Goal: Task Accomplishment & Management: Manage account settings

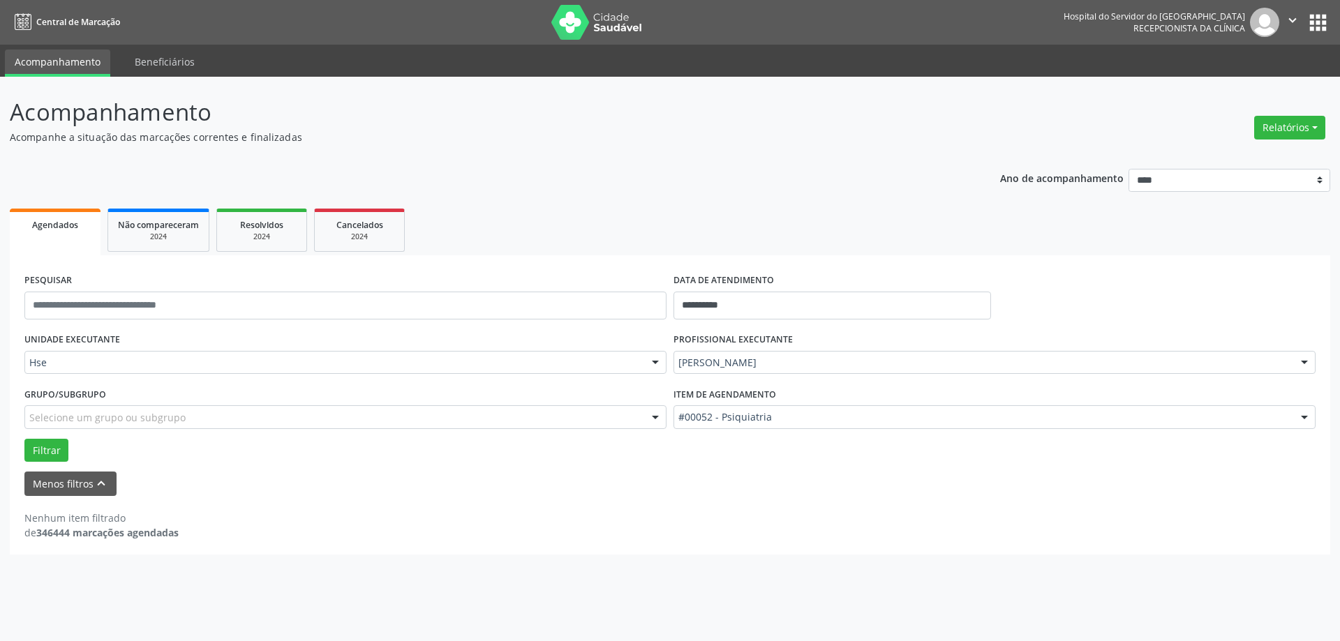
select select "****"
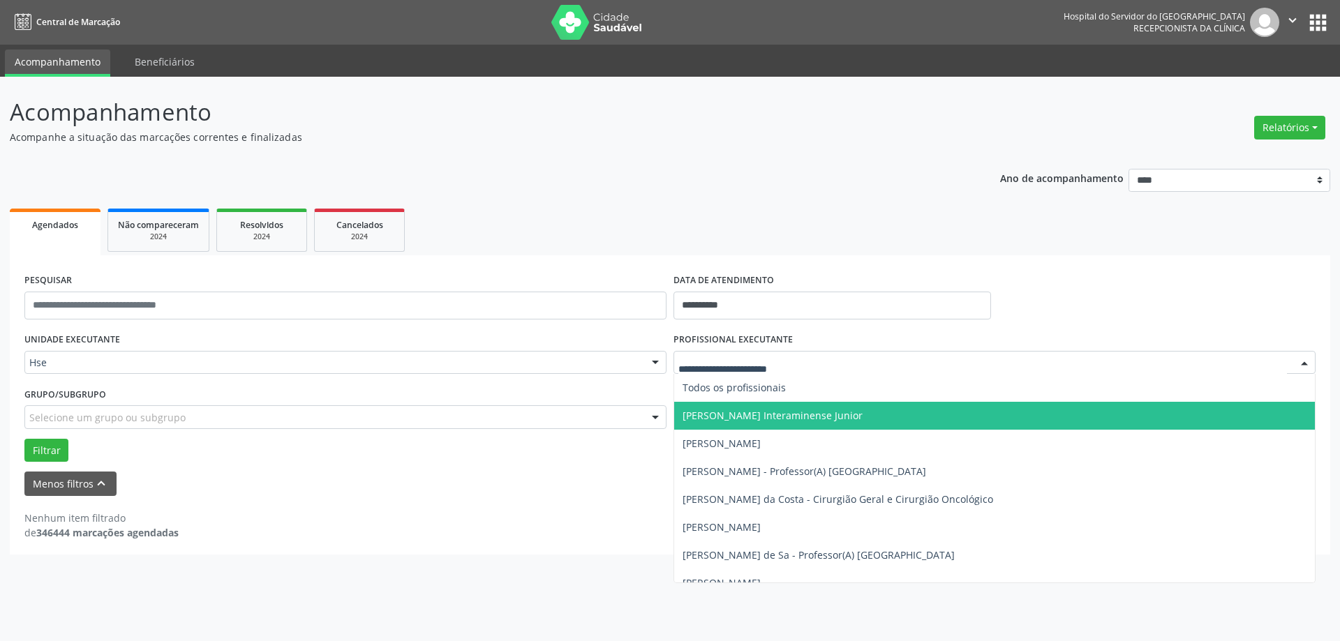
click at [846, 370] on input "text" at bounding box center [982, 370] width 608 height 28
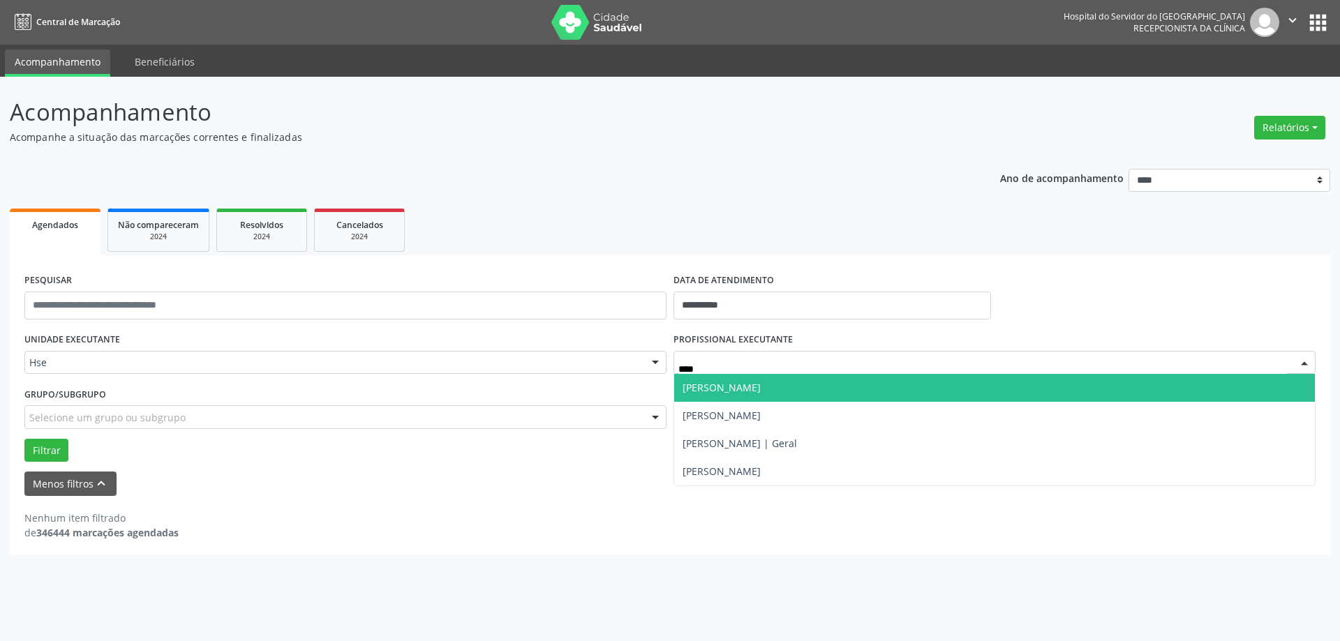
type input "*****"
click at [855, 393] on span "[PERSON_NAME]" at bounding box center [994, 388] width 640 height 28
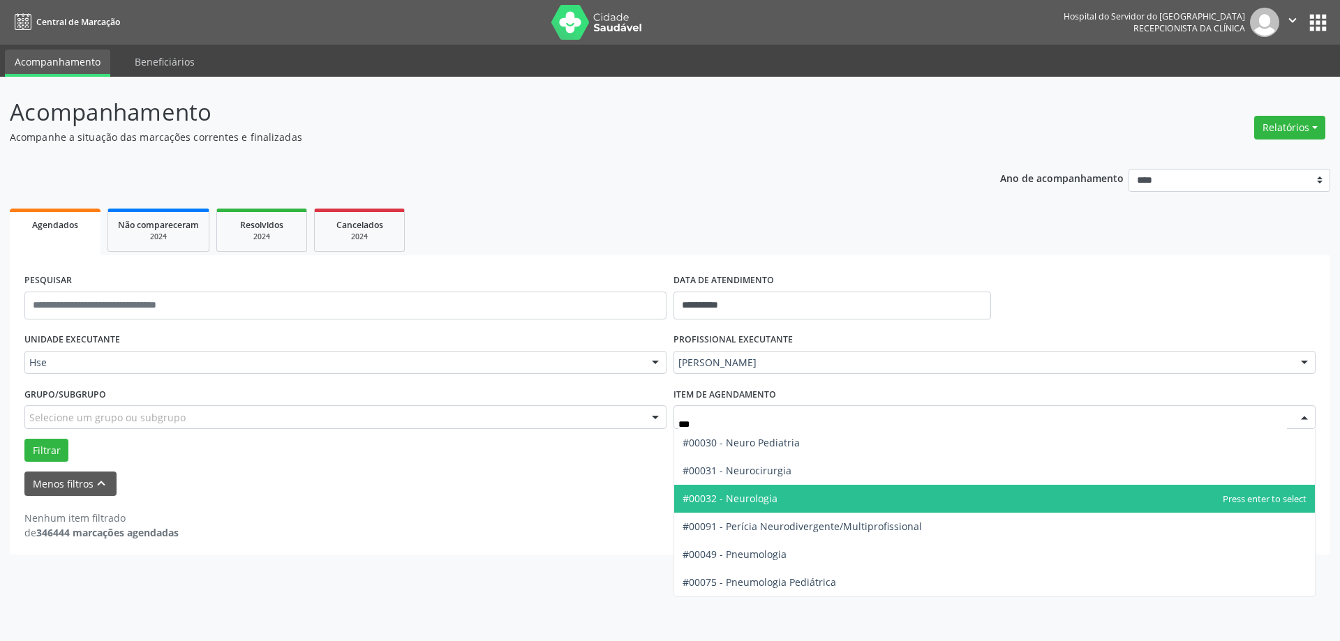
type input "****"
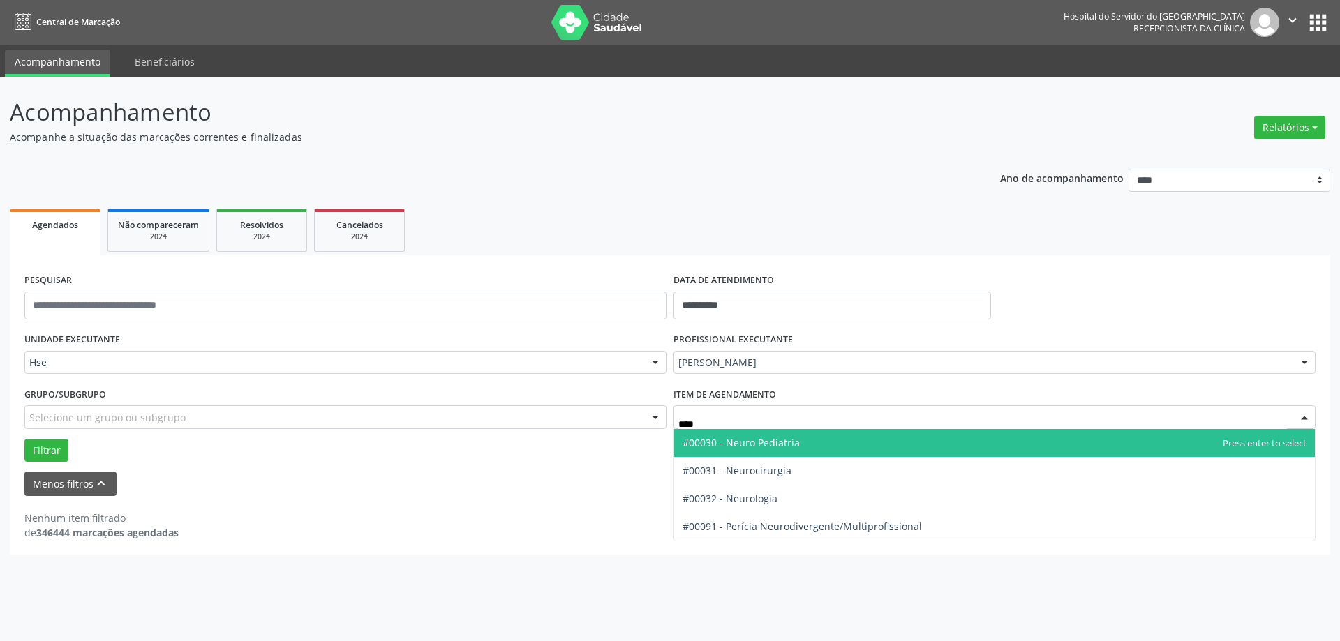
click at [798, 447] on span "#00030 - Neuro Pediatria" at bounding box center [994, 443] width 640 height 28
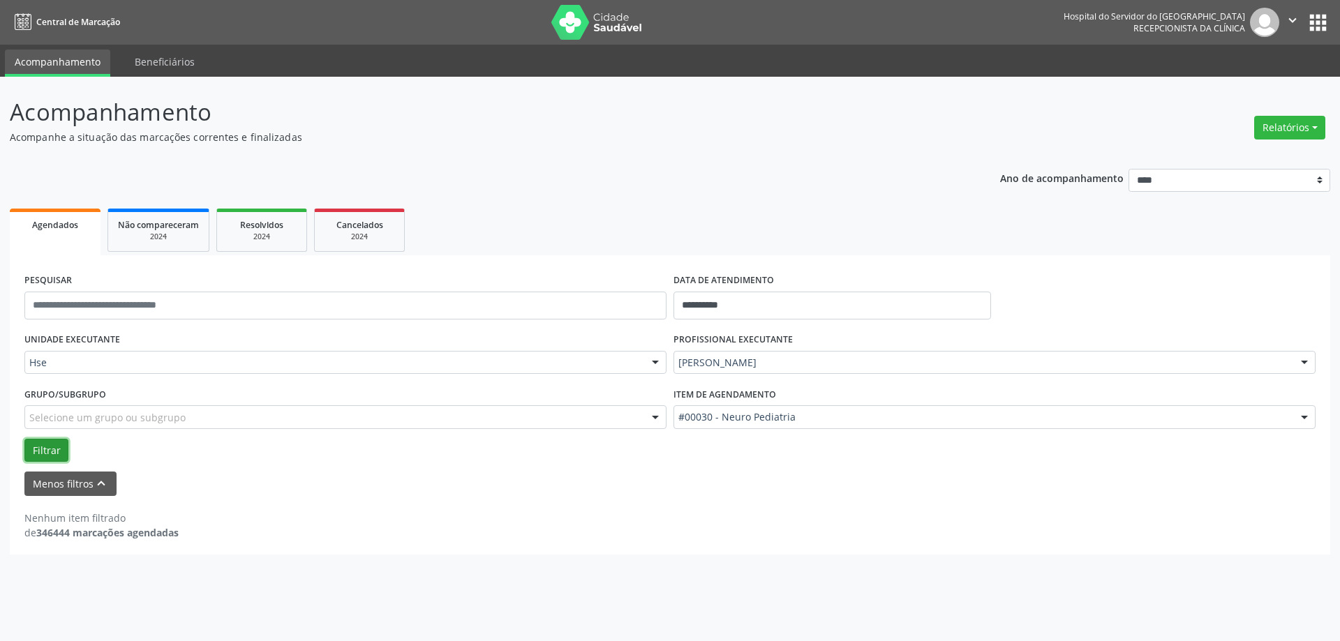
click at [44, 453] on button "Filtrar" at bounding box center [46, 451] width 44 height 24
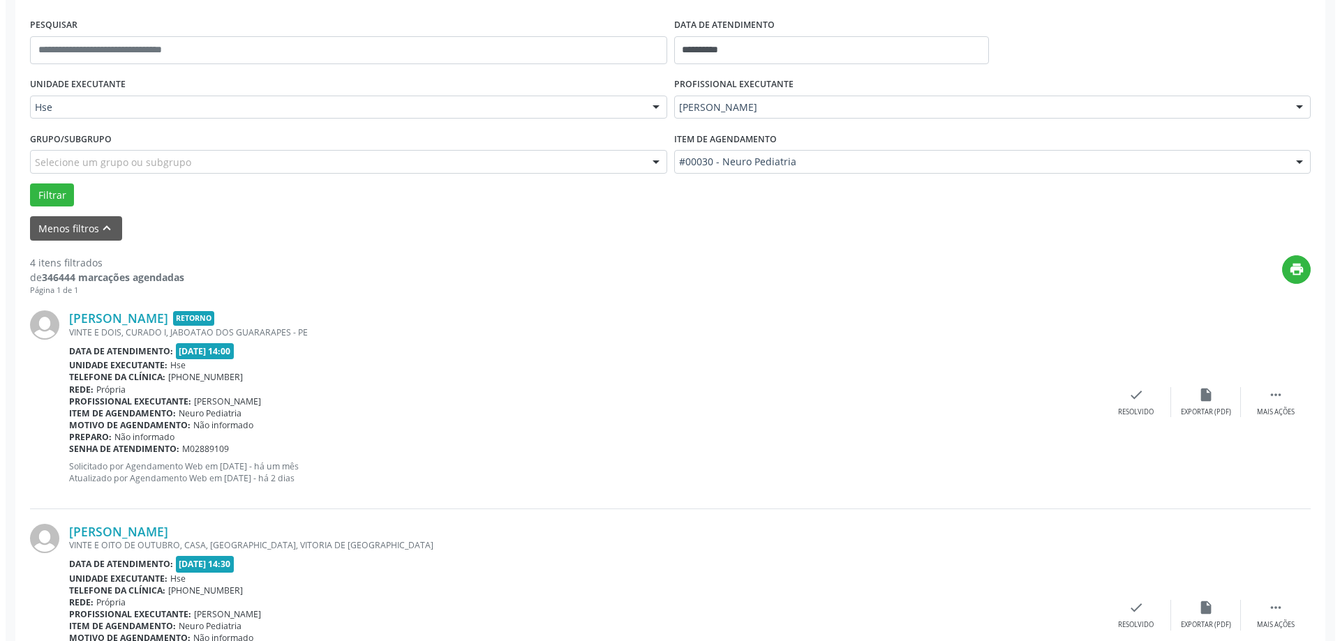
scroll to position [279, 0]
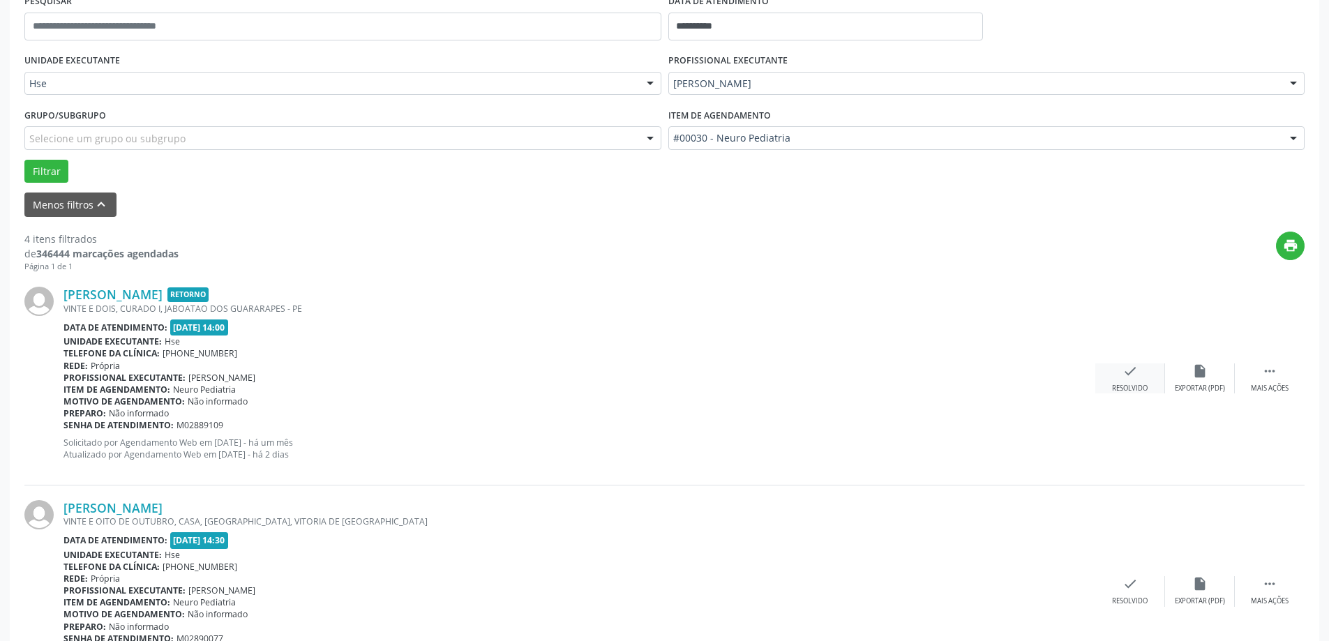
click at [1137, 369] on icon "check" at bounding box center [1130, 370] width 15 height 15
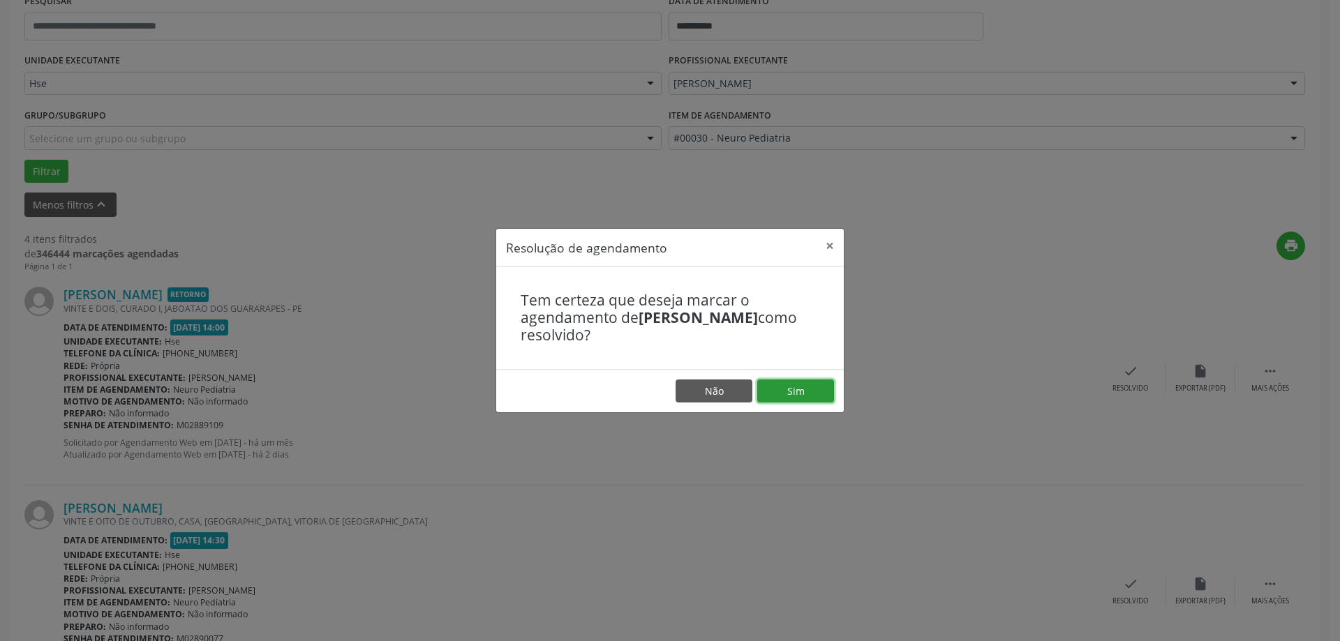
click at [800, 387] on button "Sim" at bounding box center [795, 392] width 77 height 24
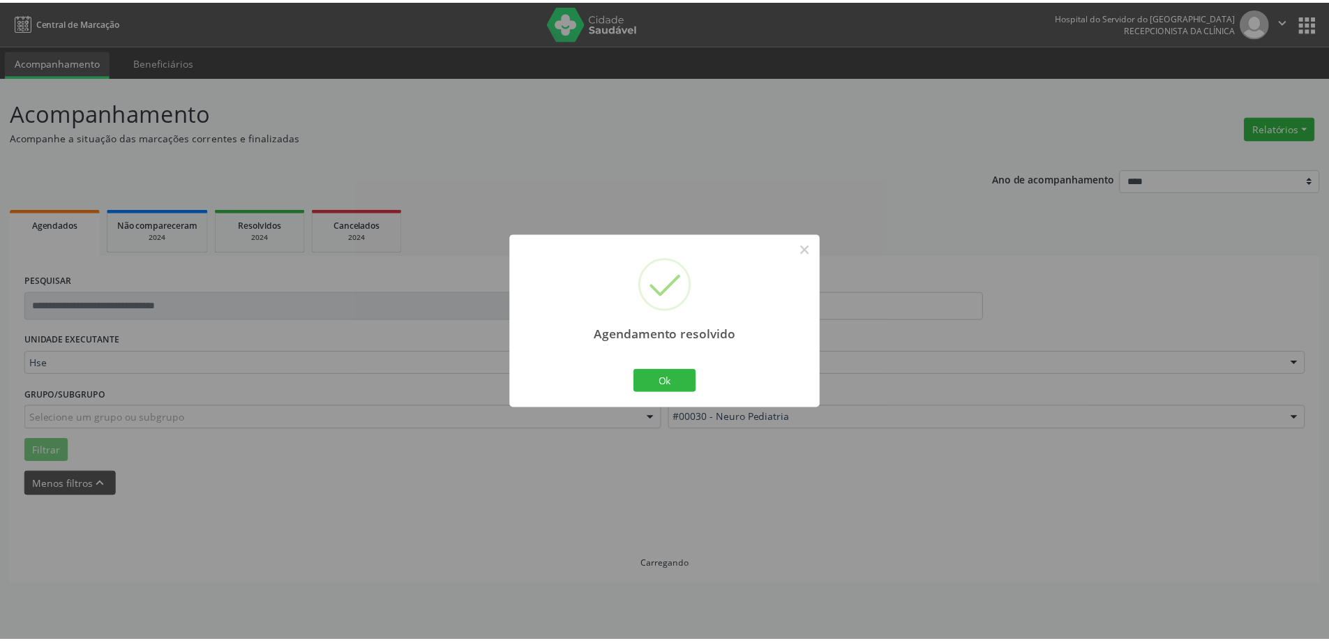
scroll to position [0, 0]
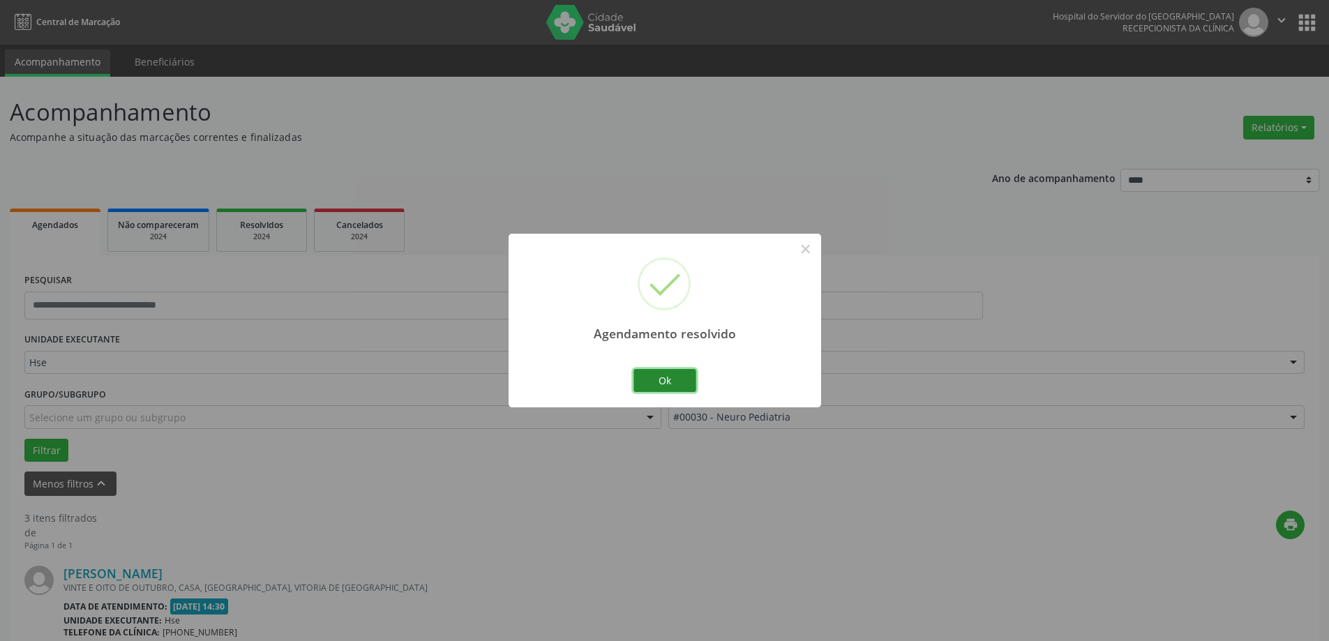
click at [672, 375] on button "Ok" at bounding box center [664, 381] width 63 height 24
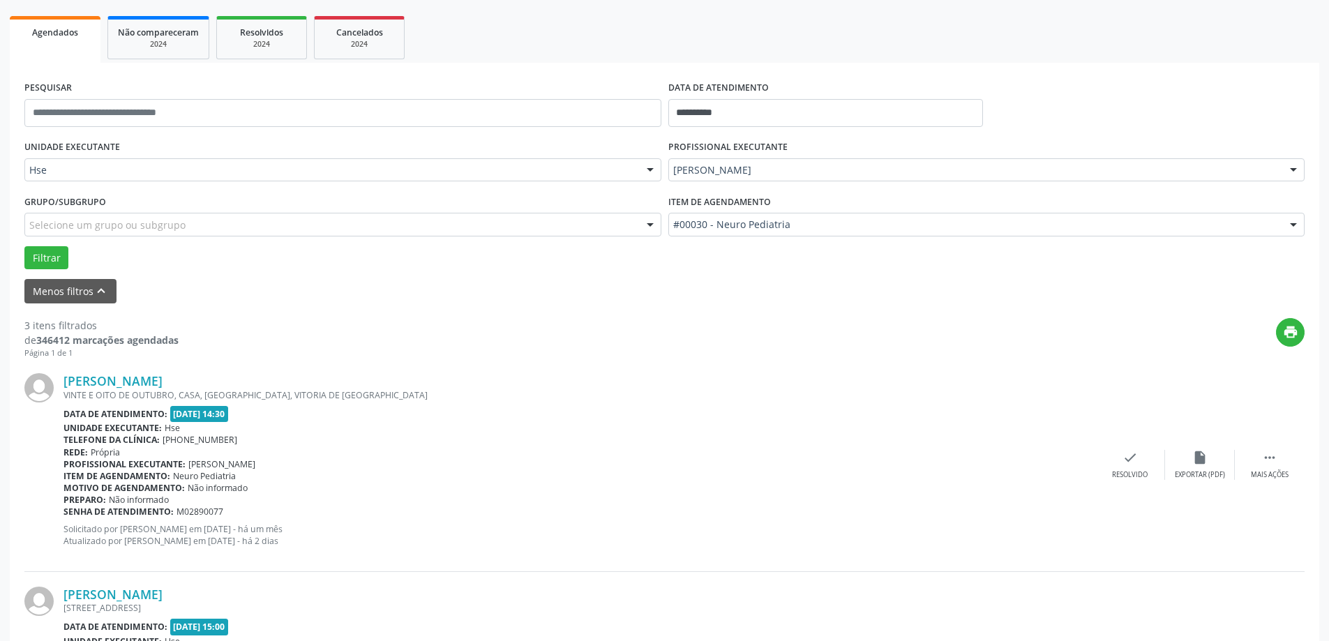
scroll to position [209, 0]
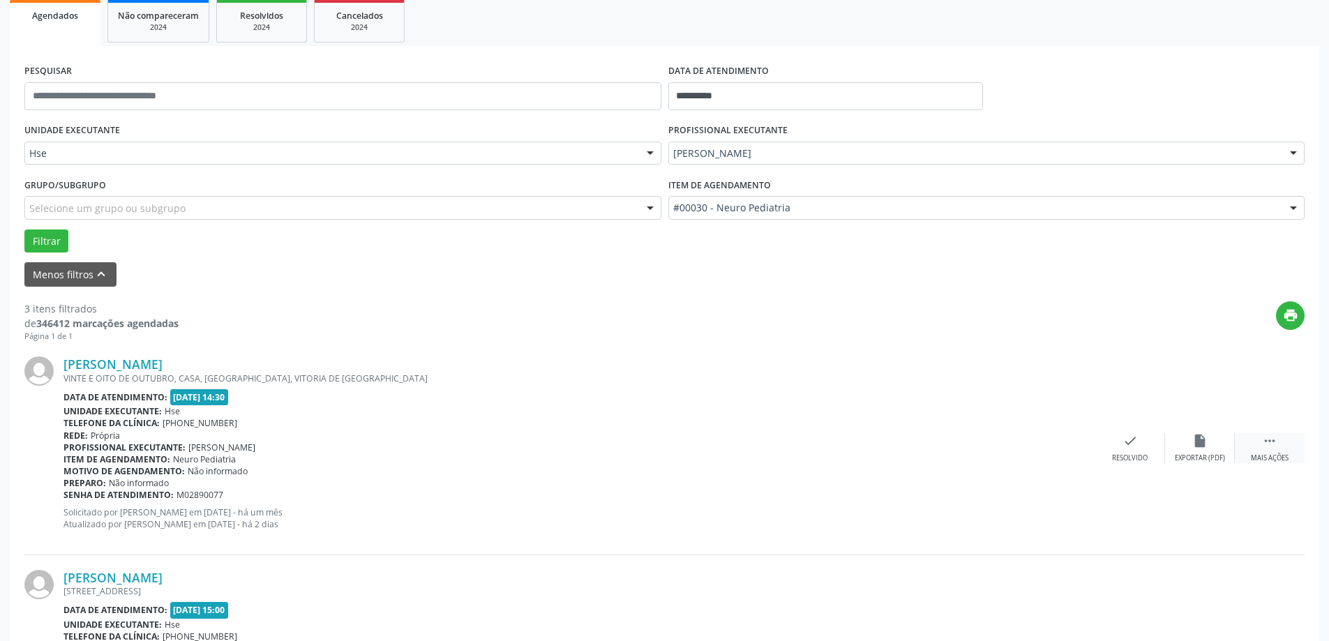
drag, startPoint x: 1292, startPoint y: 449, endPoint x: 1267, endPoint y: 450, distance: 25.1
click at [1293, 449] on div " Mais ações" at bounding box center [1270, 448] width 70 height 30
click at [1197, 455] on div "Não compareceu" at bounding box center [1199, 458] width 59 height 10
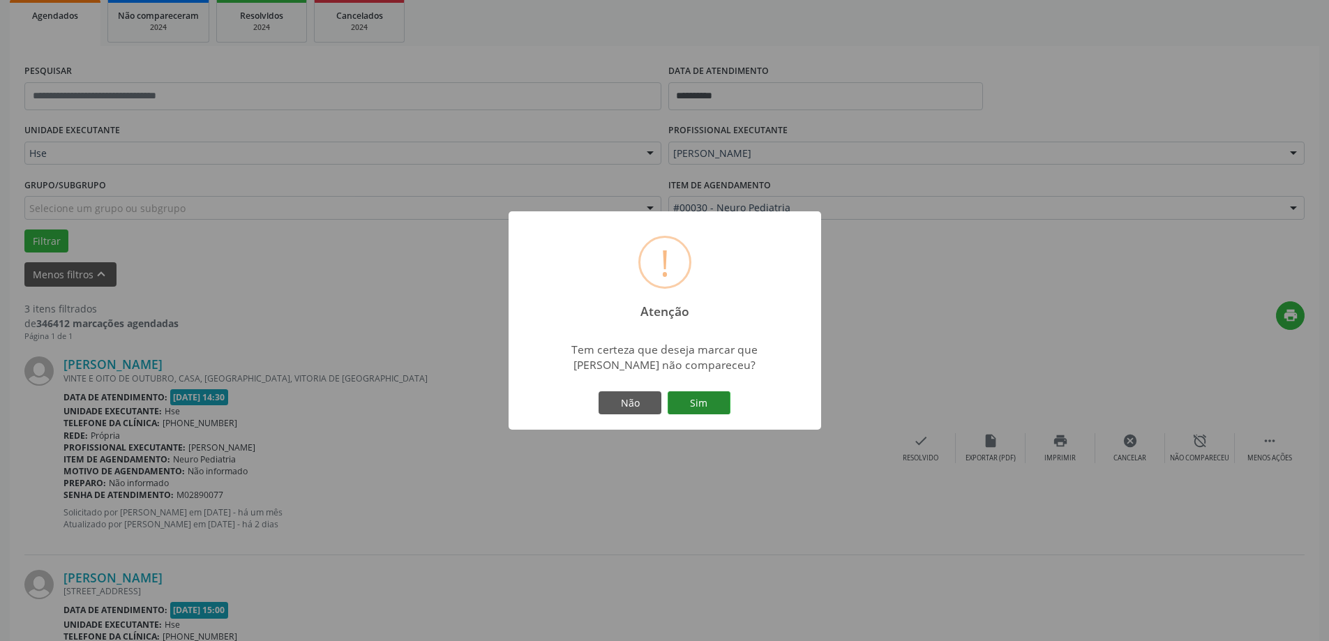
click at [719, 406] on button "Sim" at bounding box center [699, 403] width 63 height 24
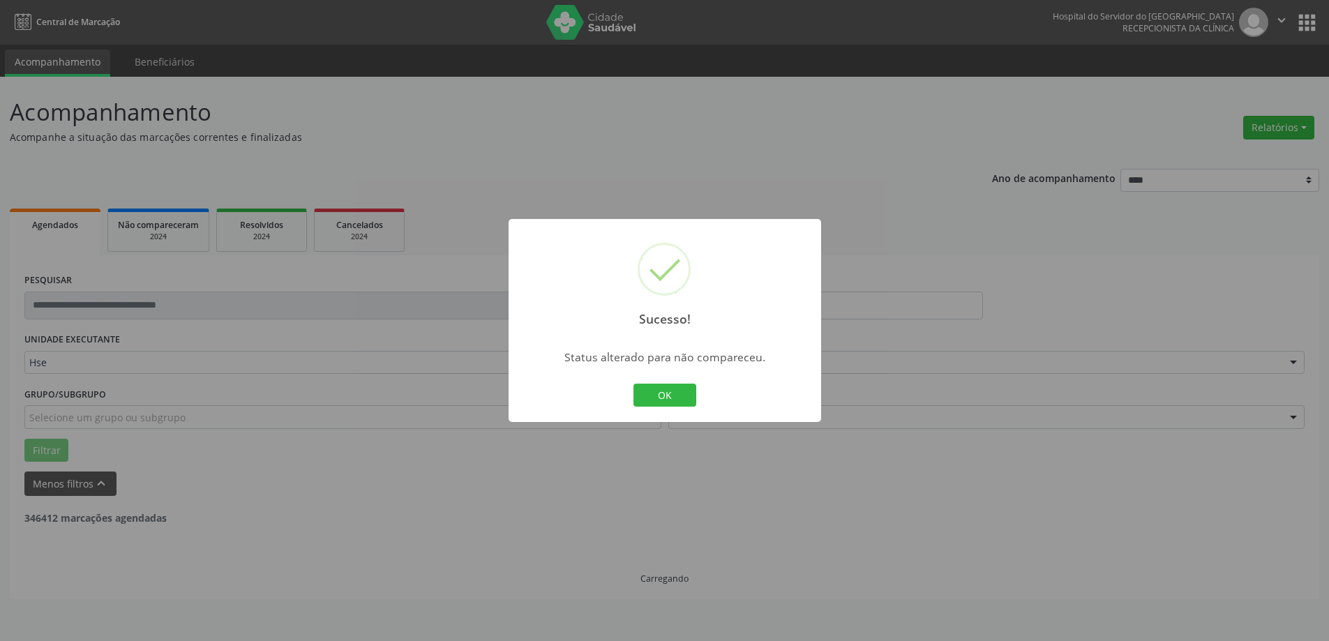
scroll to position [0, 0]
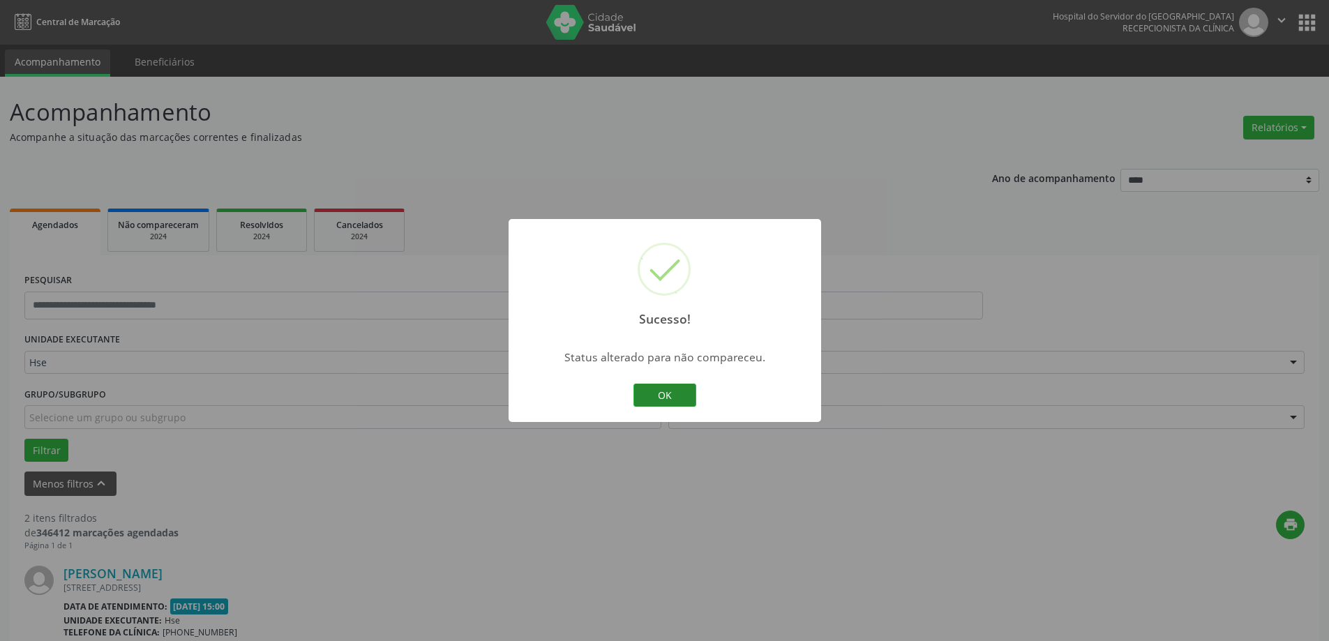
click at [642, 396] on button "OK" at bounding box center [664, 396] width 63 height 24
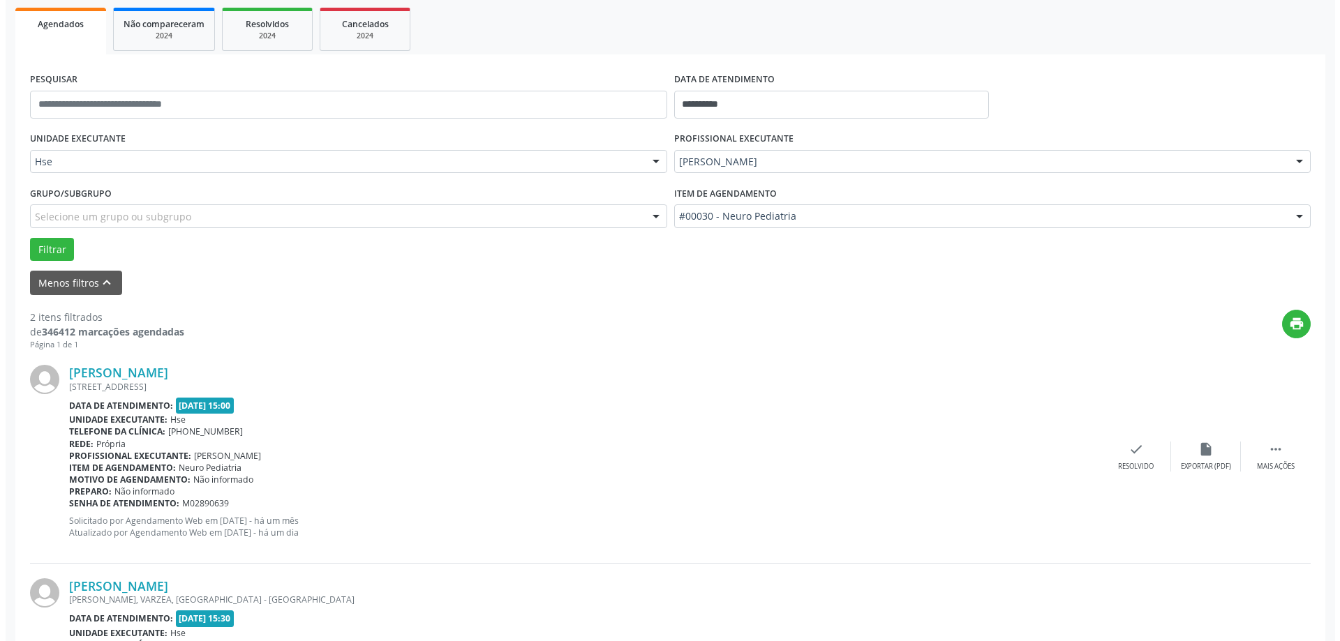
scroll to position [209, 0]
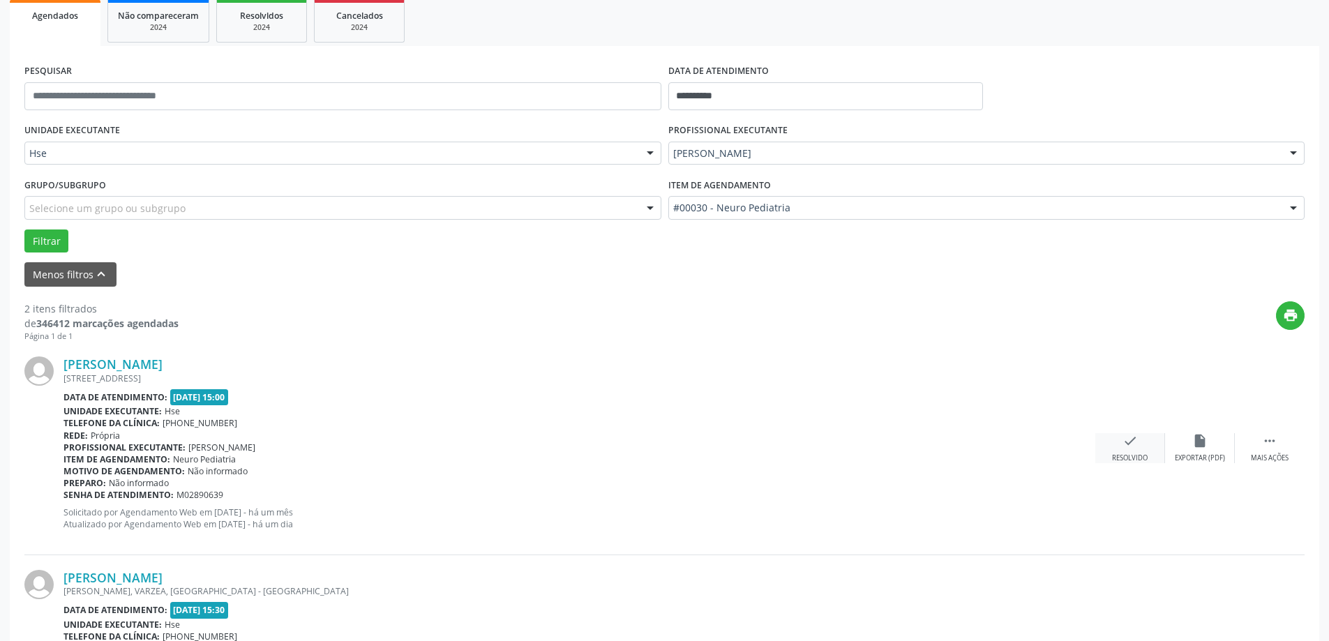
click at [1106, 449] on div "check Resolvido" at bounding box center [1130, 448] width 70 height 30
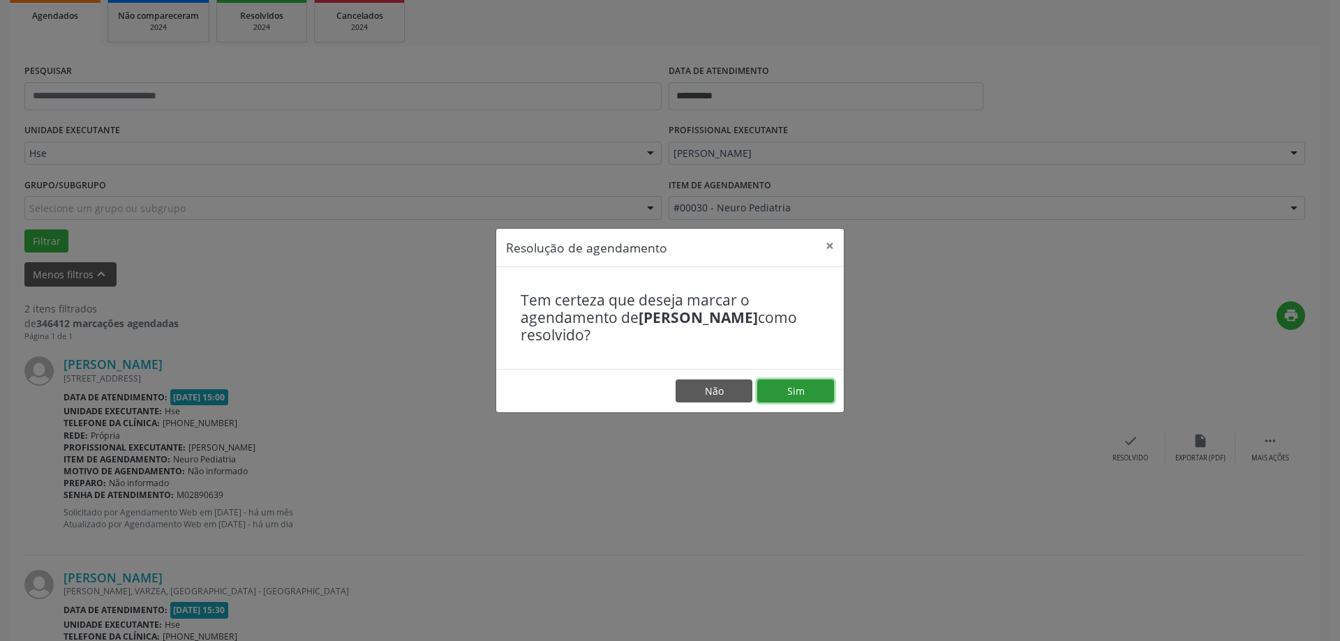
click at [815, 399] on button "Sim" at bounding box center [795, 392] width 77 height 24
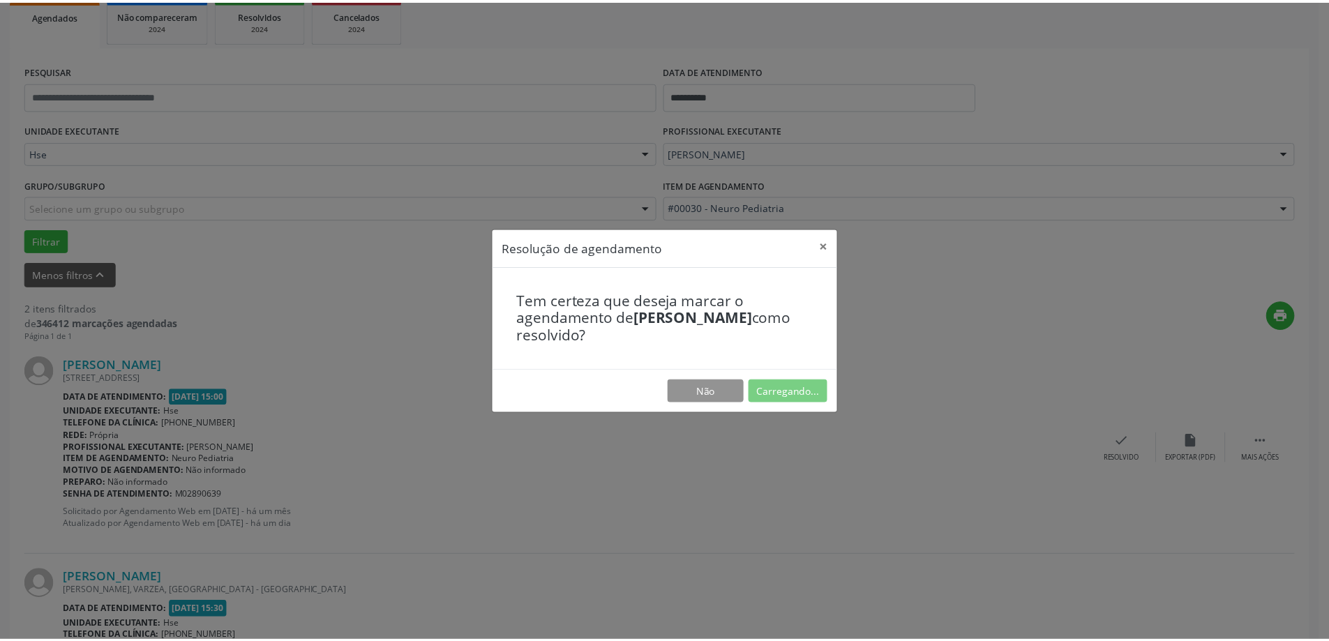
scroll to position [0, 0]
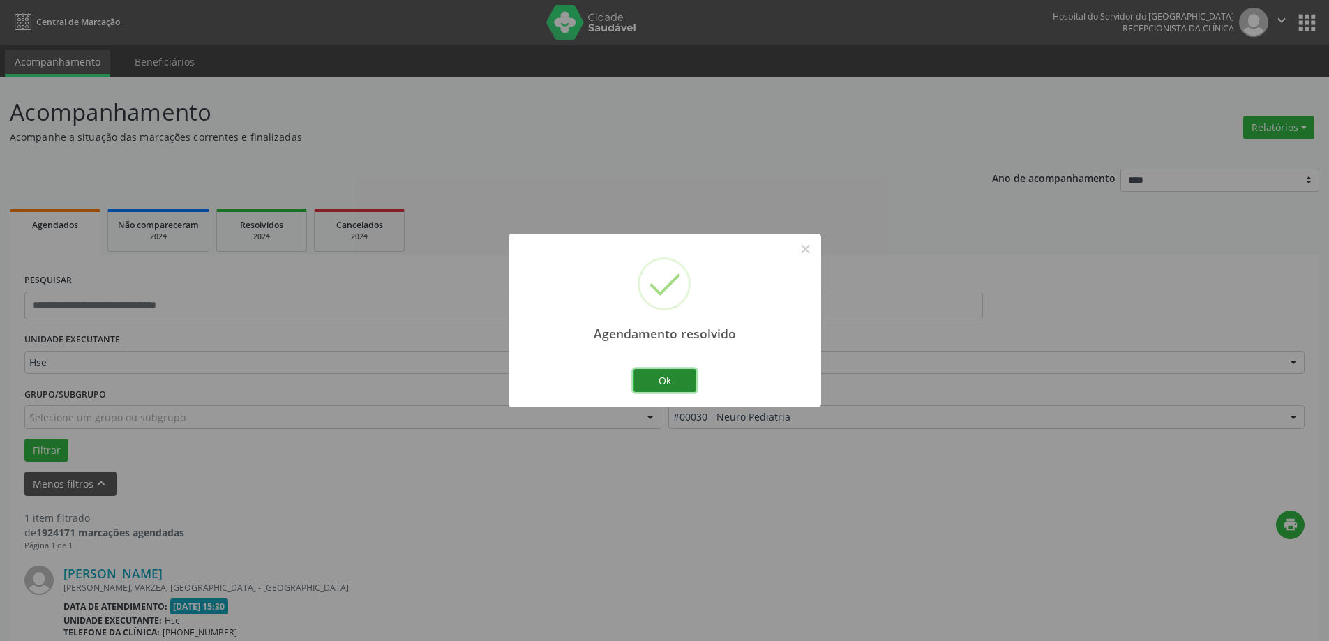
click at [639, 379] on button "Ok" at bounding box center [664, 381] width 63 height 24
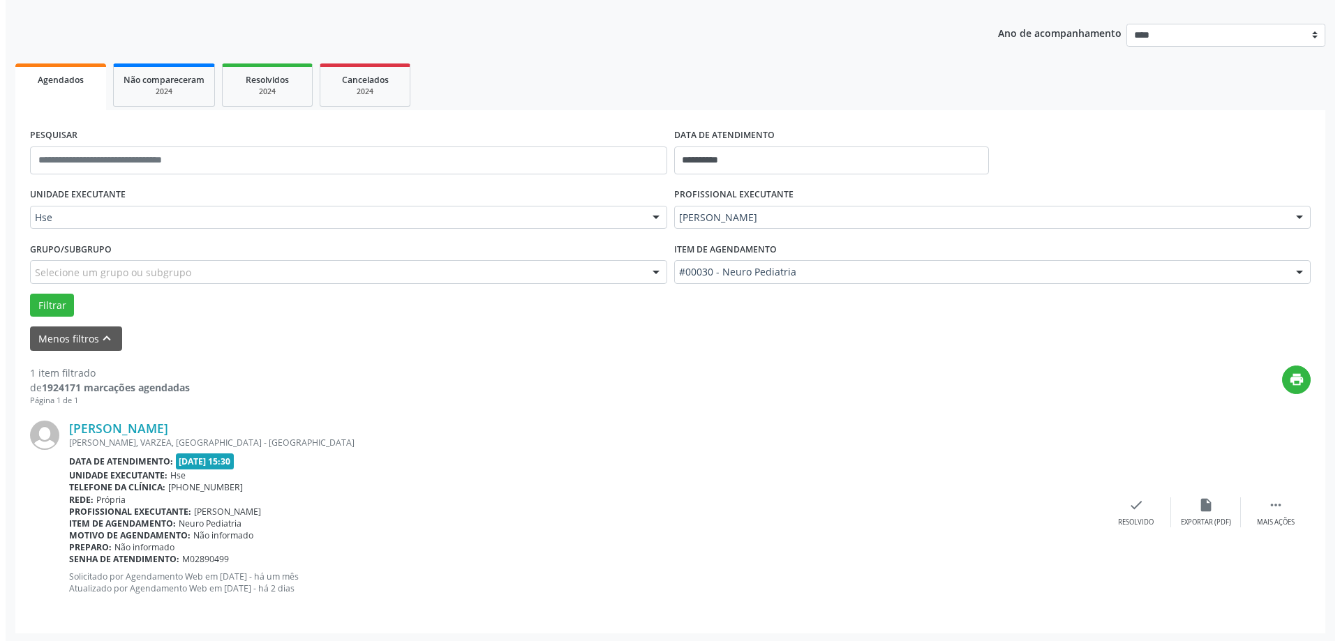
scroll to position [147, 0]
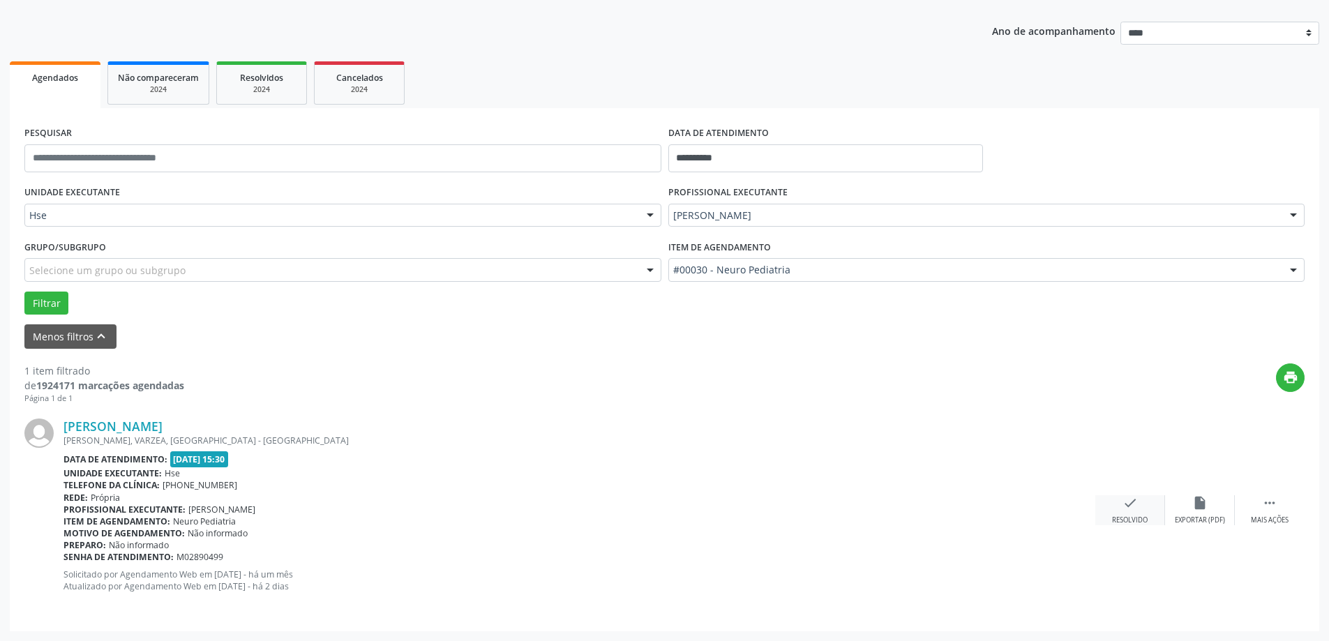
click at [1122, 511] on div "check Resolvido" at bounding box center [1130, 510] width 70 height 30
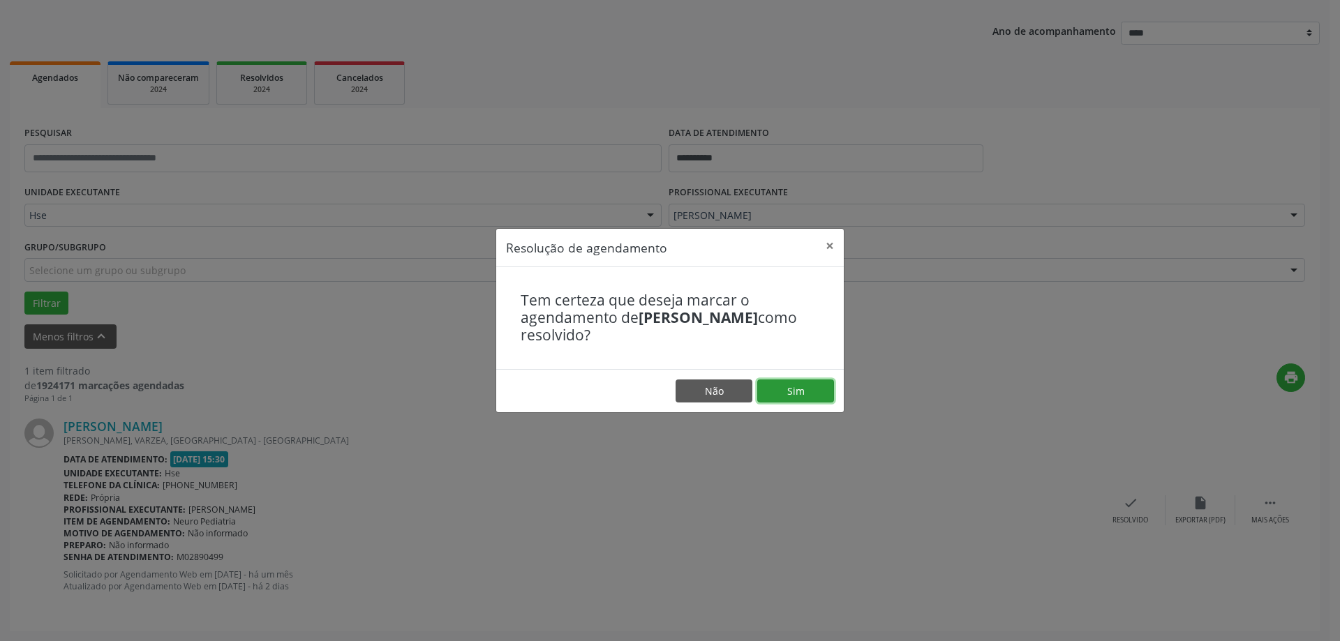
click at [810, 392] on button "Sim" at bounding box center [795, 392] width 77 height 24
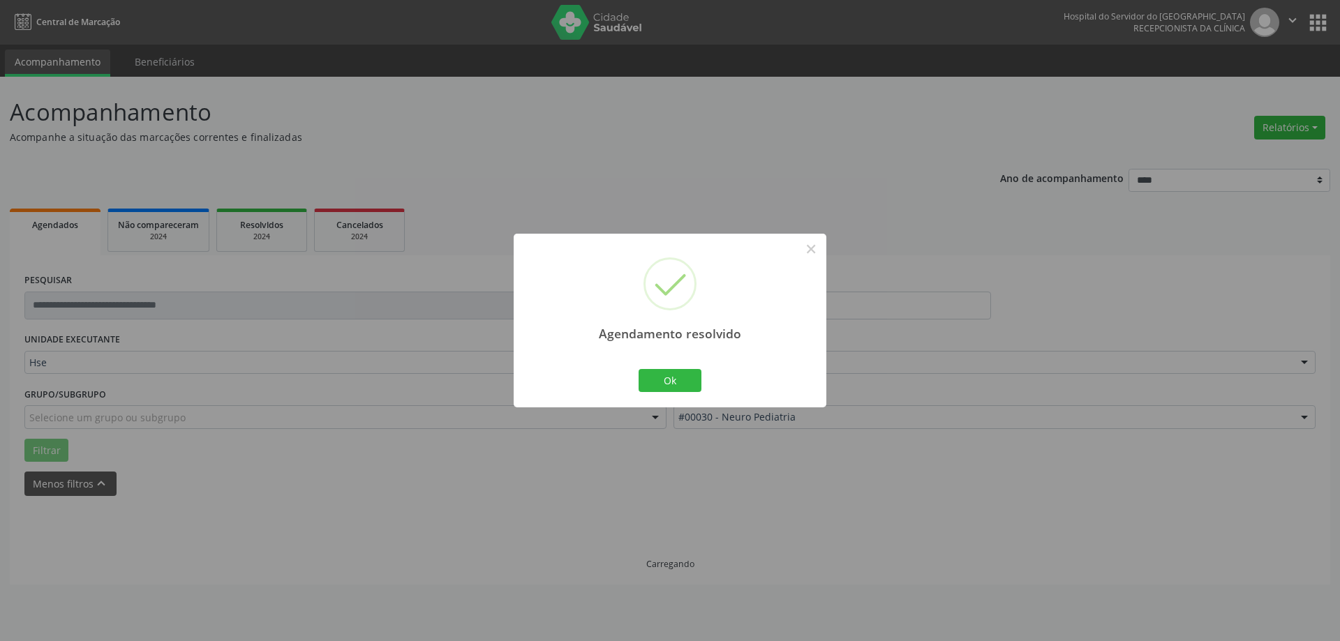
scroll to position [0, 0]
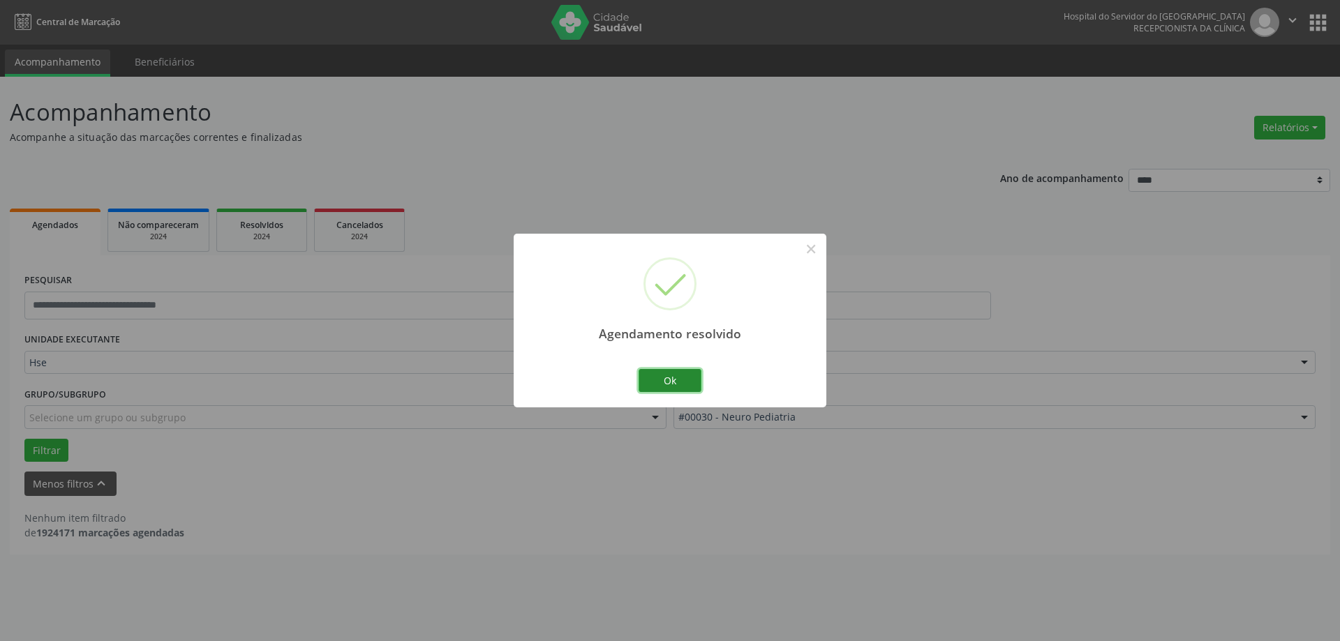
click at [668, 377] on button "Ok" at bounding box center [669, 381] width 63 height 24
